Goal: Navigation & Orientation: Find specific page/section

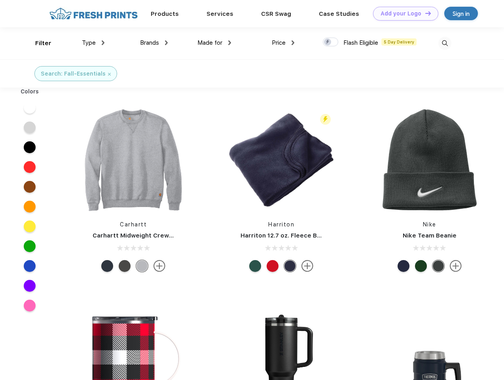
click at [403, 13] on link "Add your Logo Design Tool" at bounding box center [405, 14] width 65 height 14
click at [0, 0] on div "Design Tool" at bounding box center [0, 0] width 0 height 0
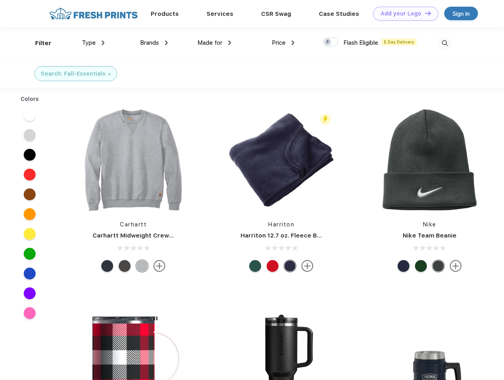
click at [424, 13] on link "Add your Logo Design Tool" at bounding box center [405, 14] width 65 height 14
click at [38, 43] on div "Filter" at bounding box center [43, 43] width 16 height 9
click at [93, 43] on span "Type" at bounding box center [89, 42] width 14 height 7
click at [154, 43] on span "Brands" at bounding box center [149, 42] width 19 height 7
click at [214, 43] on span "Made for" at bounding box center [209, 42] width 25 height 7
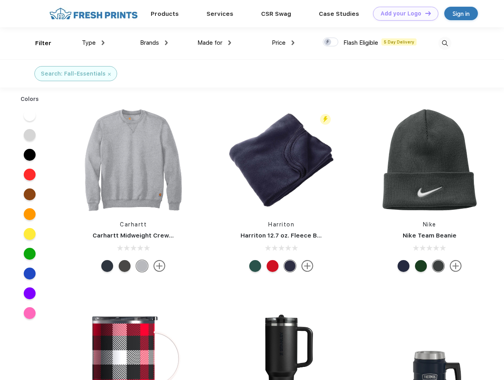
click at [283, 43] on span "Price" at bounding box center [279, 42] width 14 height 7
click at [331, 42] on div at bounding box center [330, 42] width 15 height 9
click at [328, 42] on input "checkbox" at bounding box center [325, 39] width 5 height 5
click at [445, 43] on img at bounding box center [444, 43] width 13 height 13
